Goal: Task Accomplishment & Management: Manage account settings

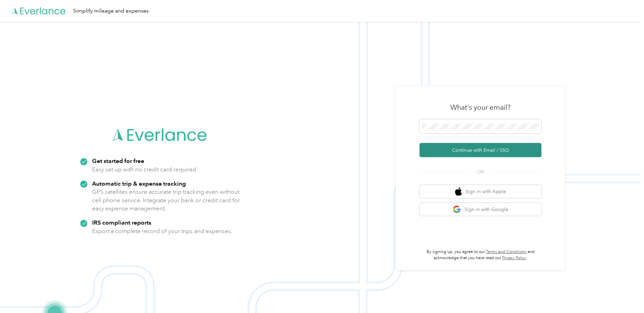
drag, startPoint x: 479, startPoint y: 132, endPoint x: 481, endPoint y: 155, distance: 23.4
click at [481, 155] on button "Continue with Email / SSO" at bounding box center [480, 150] width 122 height 14
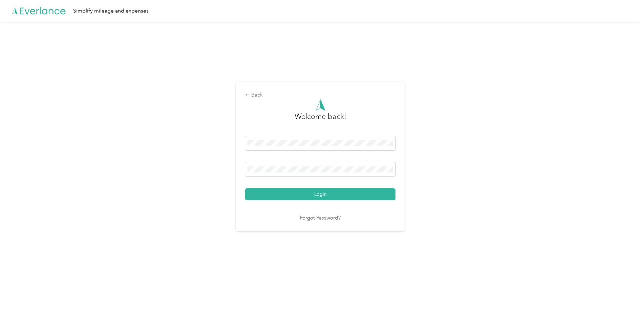
click at [285, 196] on button "Login" at bounding box center [320, 194] width 150 height 12
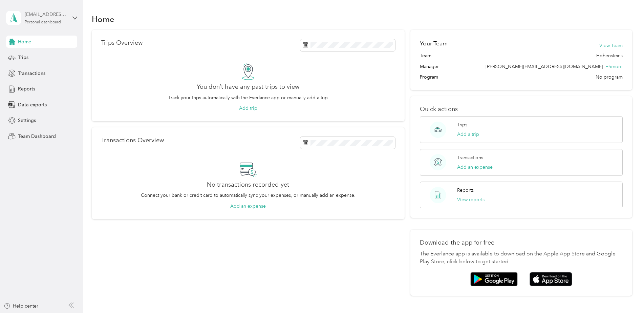
click at [40, 16] on div "[EMAIL_ADDRESS][DOMAIN_NAME]" at bounding box center [46, 14] width 42 height 7
click at [45, 50] on div "Team dashboard" at bounding box center [77, 55] width 133 height 12
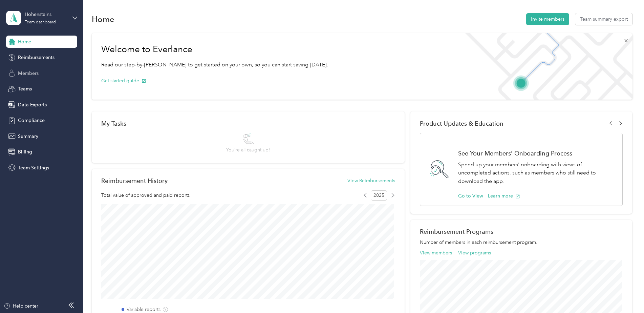
click at [33, 70] on span "Members" at bounding box center [28, 73] width 21 height 7
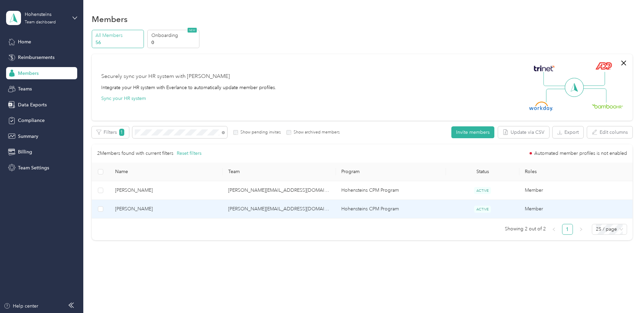
click at [138, 212] on span "[PERSON_NAME]" at bounding box center [166, 208] width 102 height 7
